Goal: Task Accomplishment & Management: Manage account settings

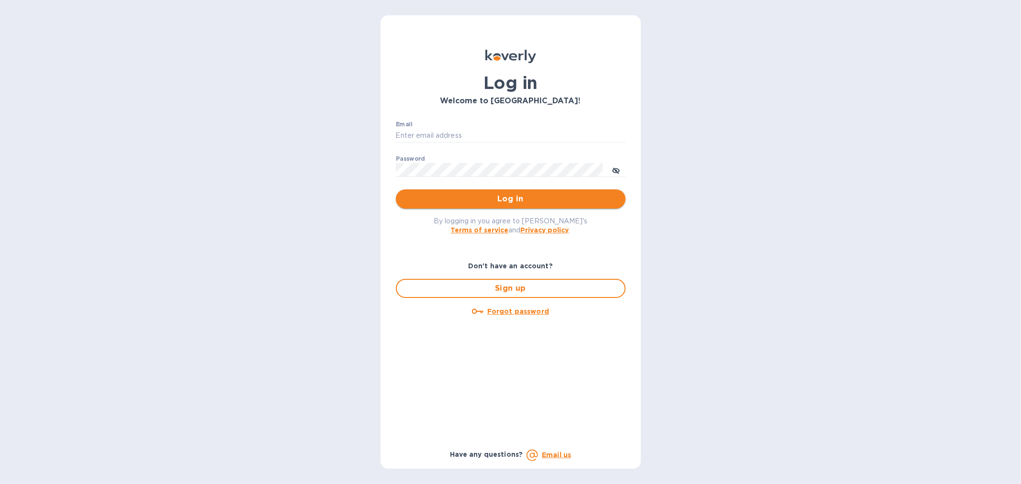
type input "[EMAIL_ADDRESS][DOMAIN_NAME]"
click at [495, 200] on span "Log in" at bounding box center [511, 198] width 214 height 11
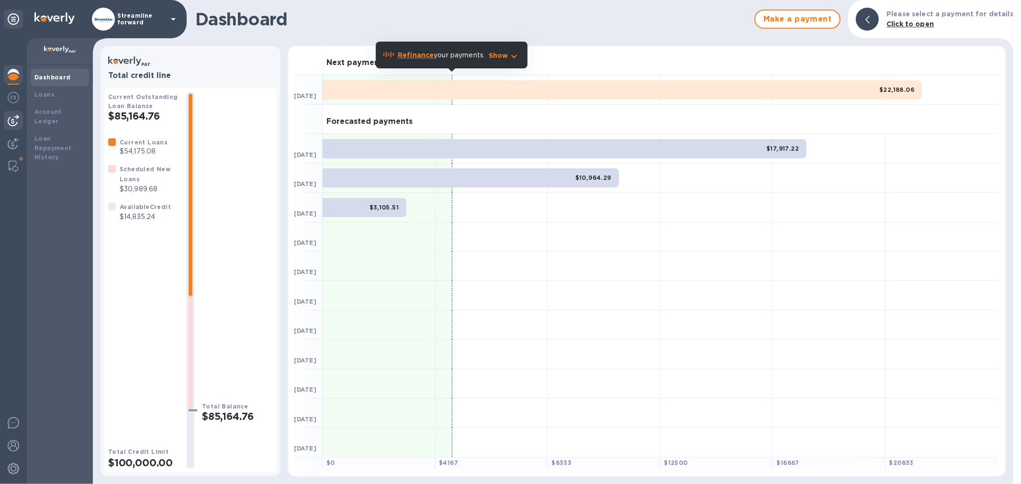
click at [16, 120] on img at bounding box center [13, 120] width 11 height 11
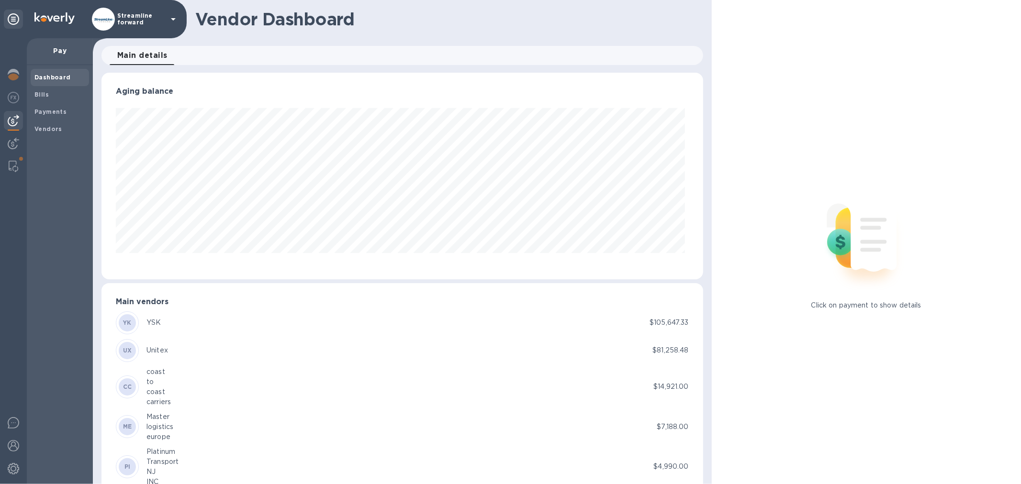
scroll to position [207, 597]
click at [55, 93] on span "Bills" at bounding box center [59, 95] width 51 height 10
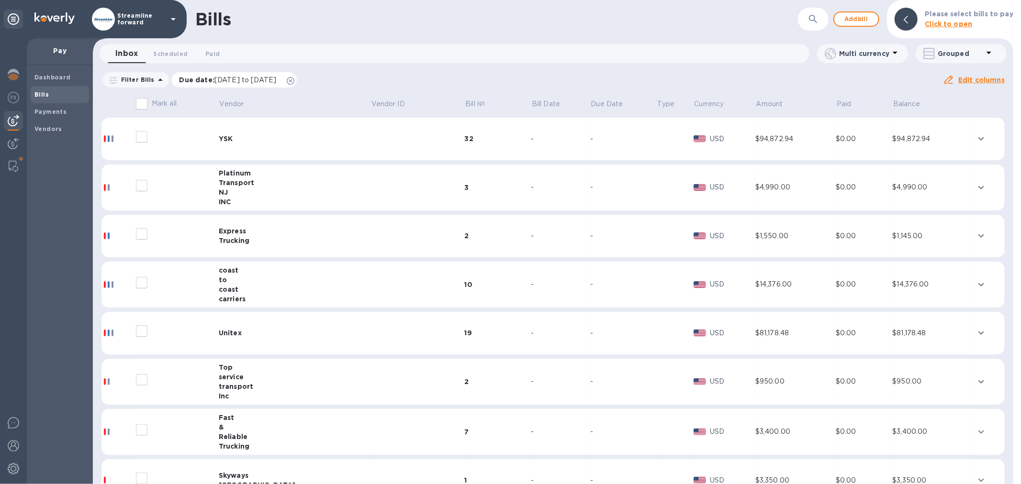
click at [294, 79] on icon at bounding box center [291, 81] width 8 height 8
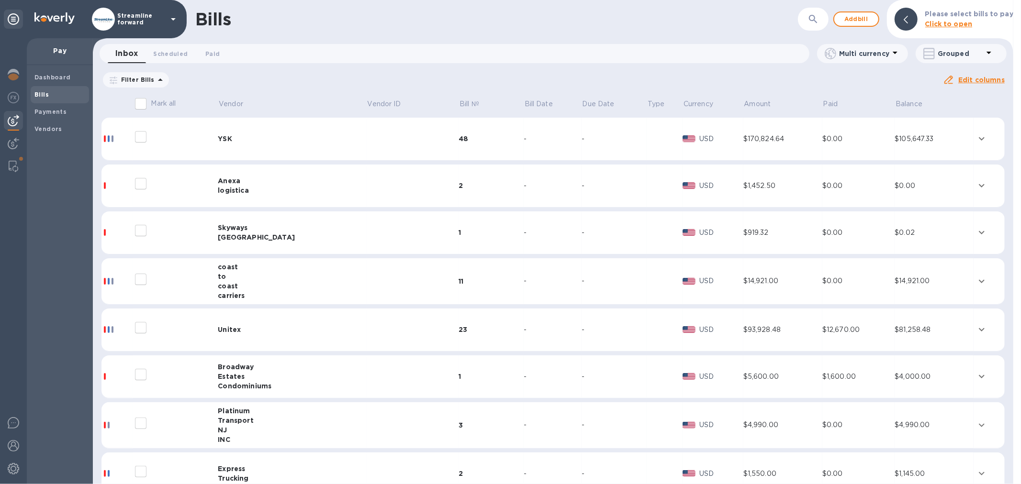
click at [350, 52] on div "Inbox 0 Scheduled 0 Paid 0" at bounding box center [459, 53] width 702 height 19
